Goal: Information Seeking & Learning: Learn about a topic

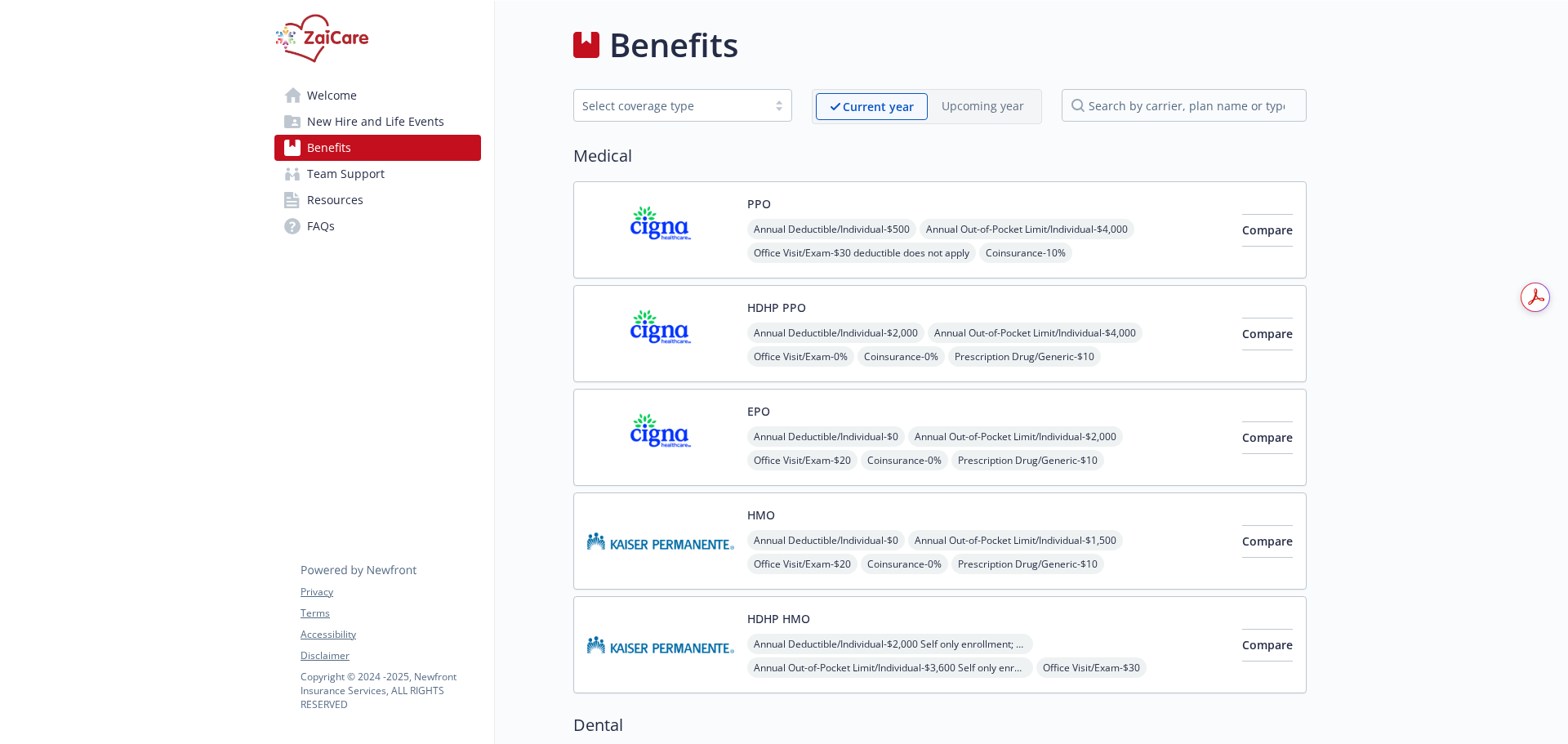
click at [653, 225] on img at bounding box center [661, 230] width 147 height 69
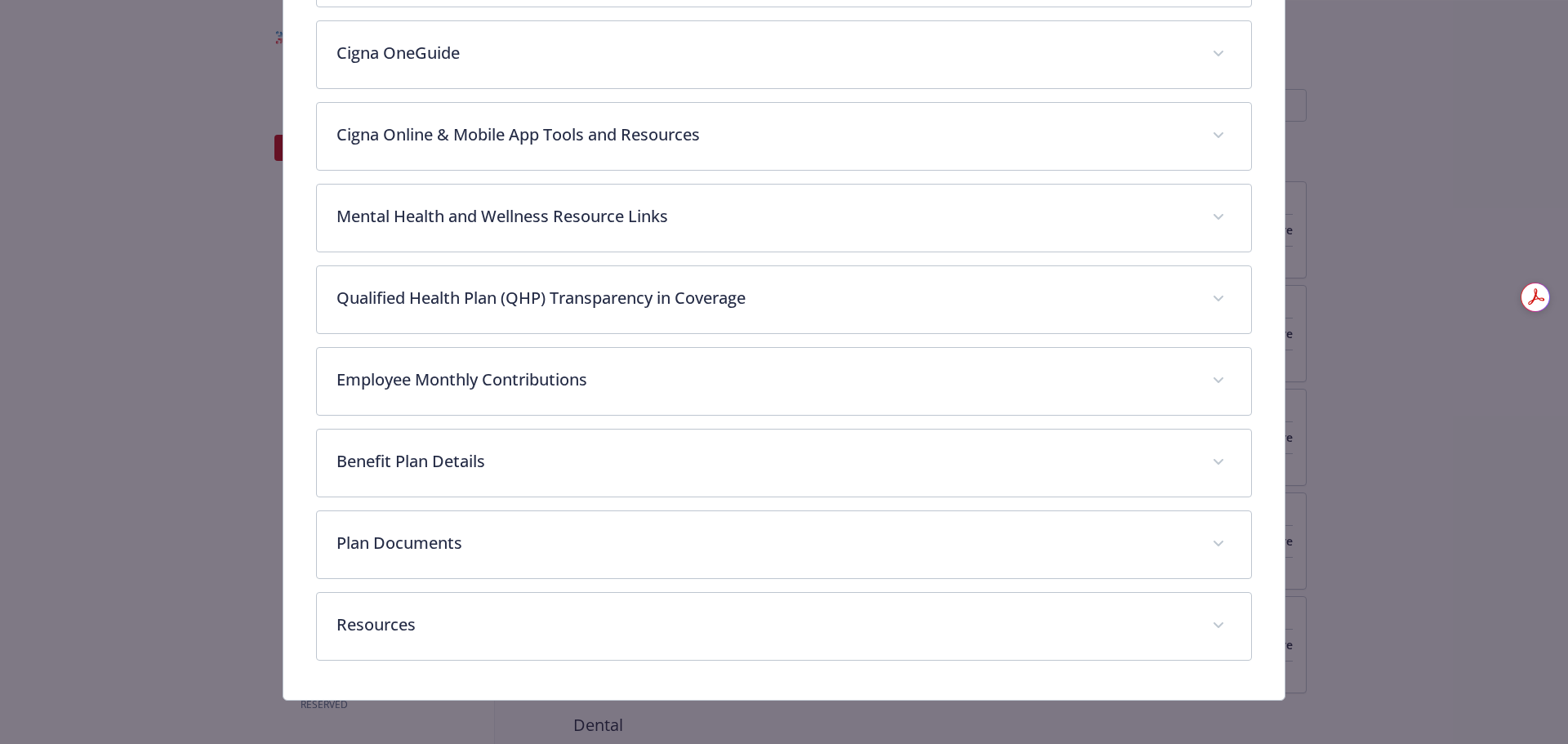
scroll to position [730, 0]
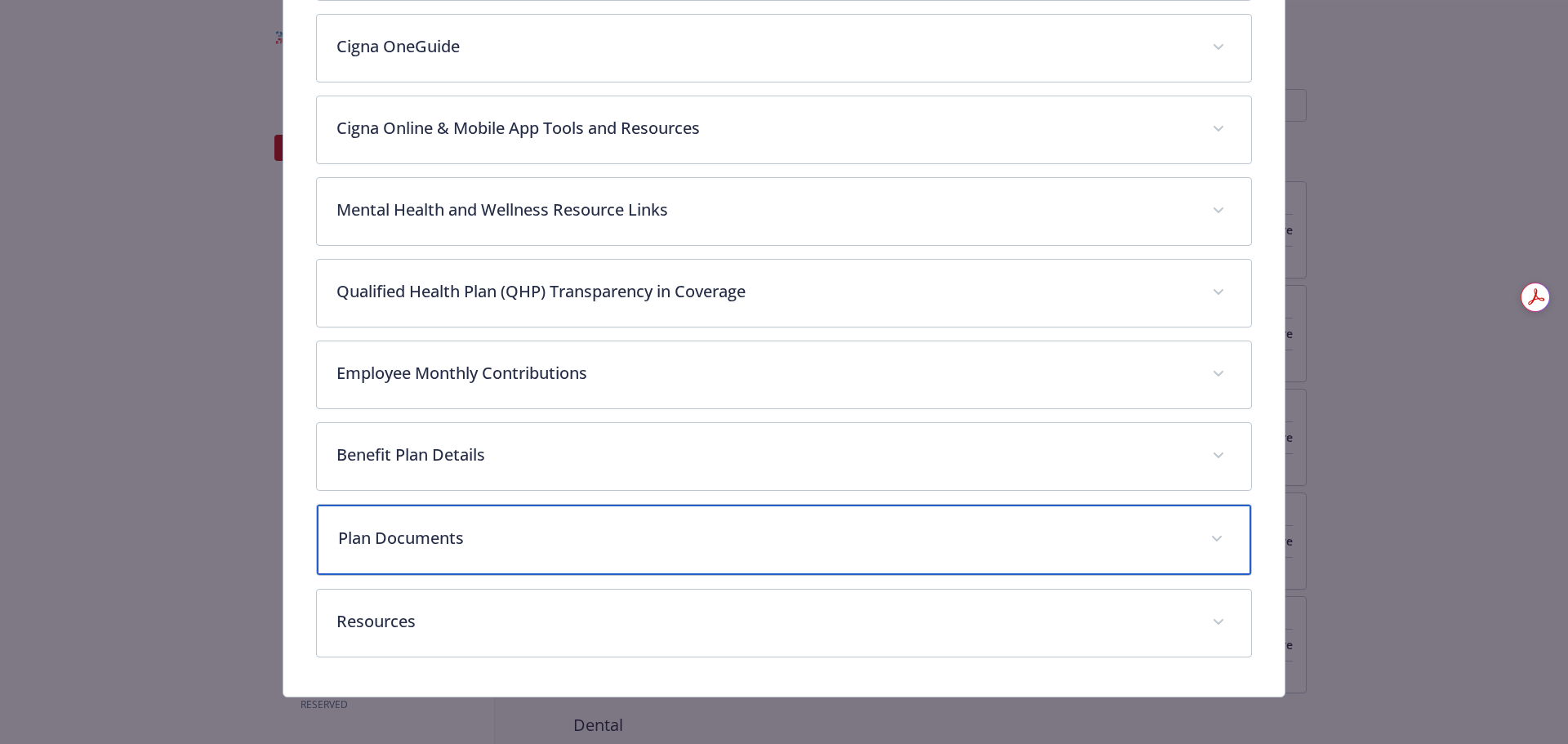
click at [772, 537] on p "Plan Documents" at bounding box center [765, 538] width 853 height 25
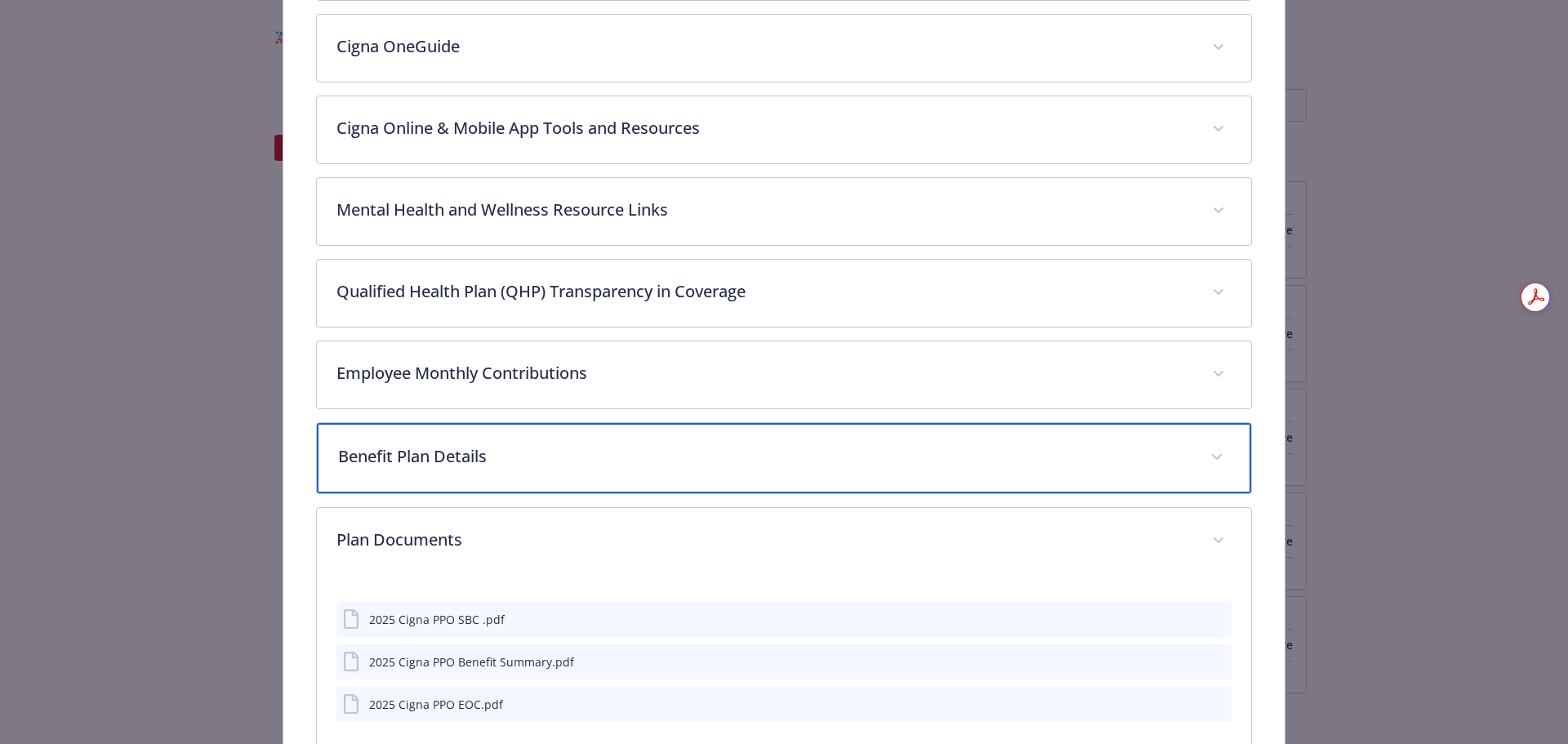
click at [763, 444] on p "Benefit Plan Details" at bounding box center [765, 456] width 853 height 25
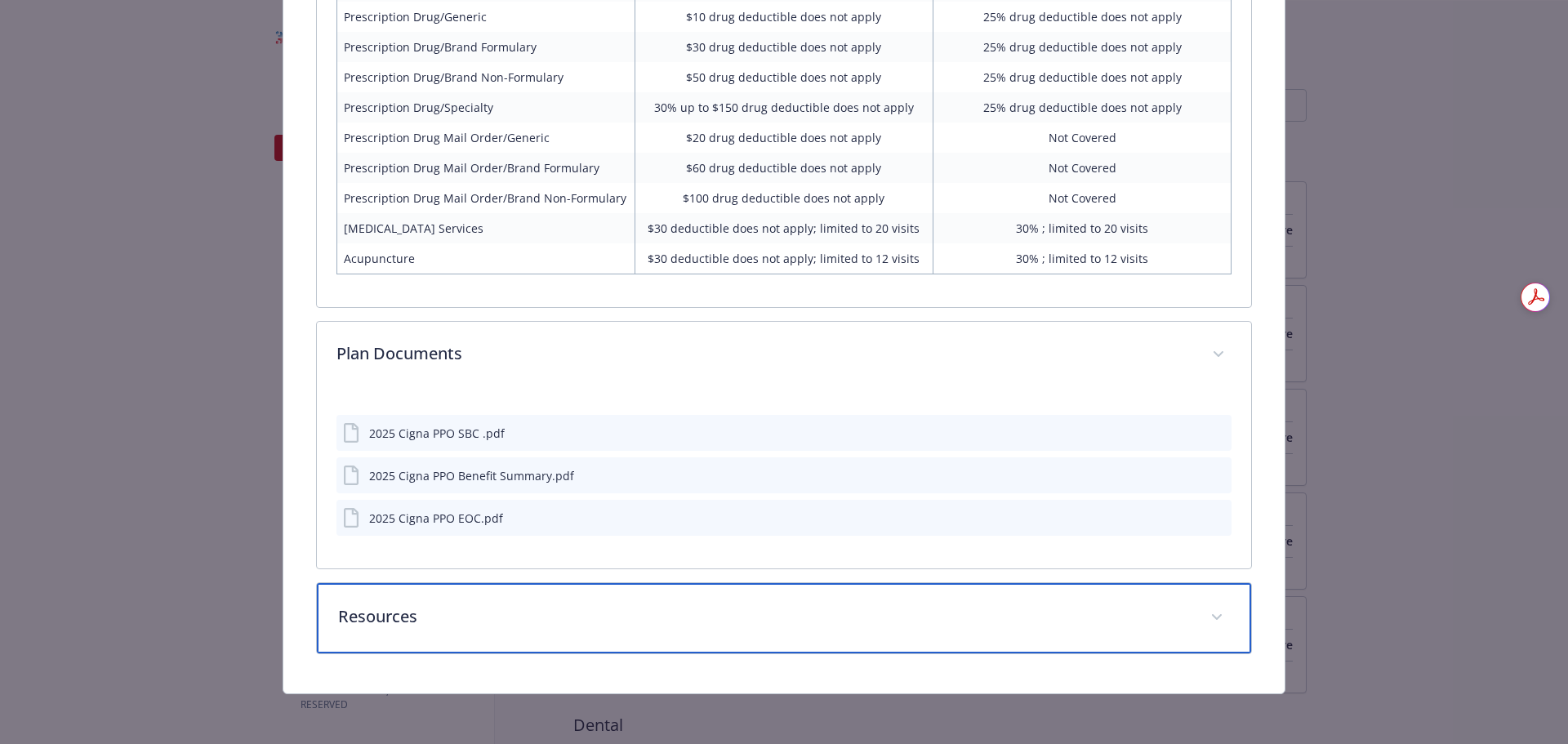
click at [724, 600] on div "Resources" at bounding box center [784, 619] width 935 height 70
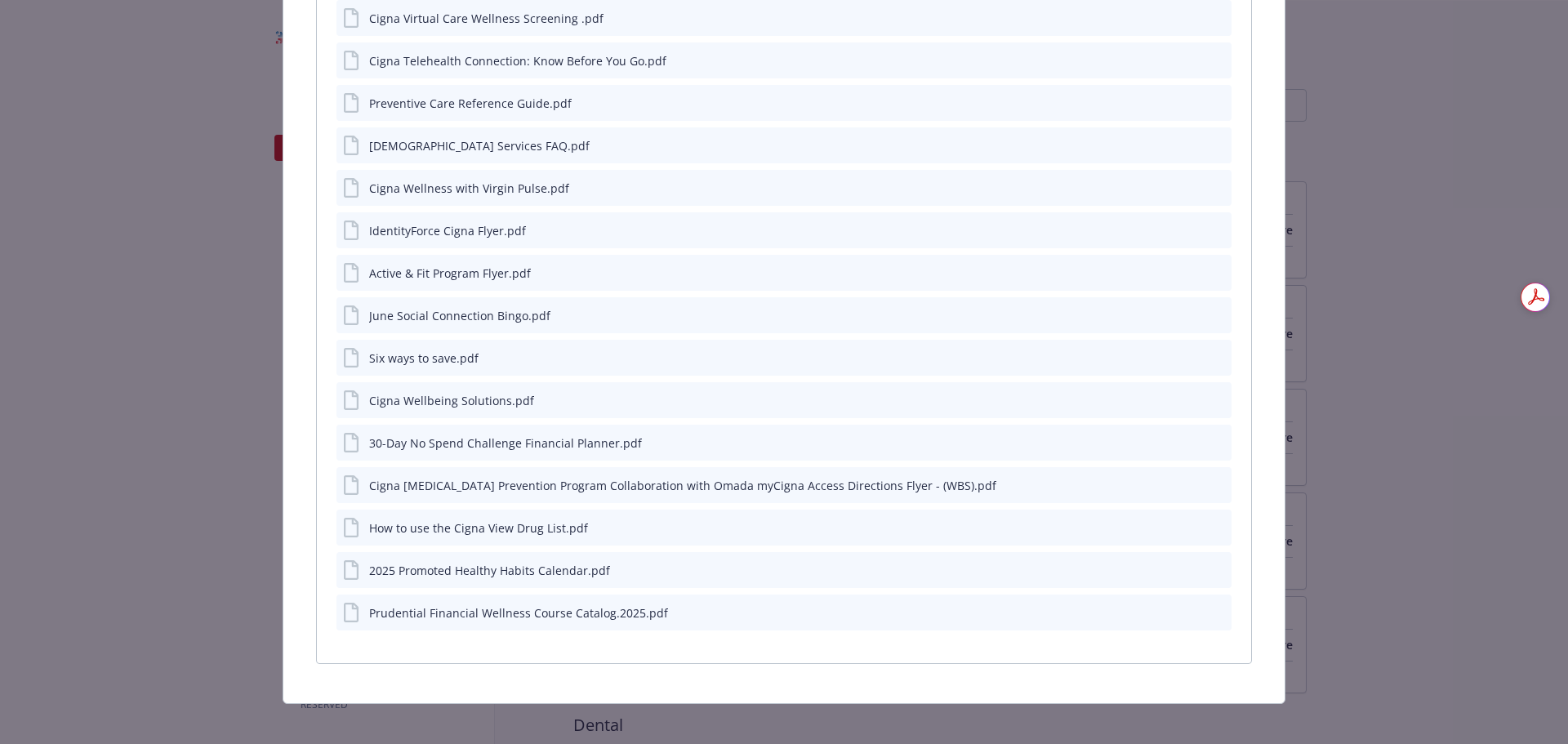
scroll to position [2634, 0]
